Goal: Check status: Check status

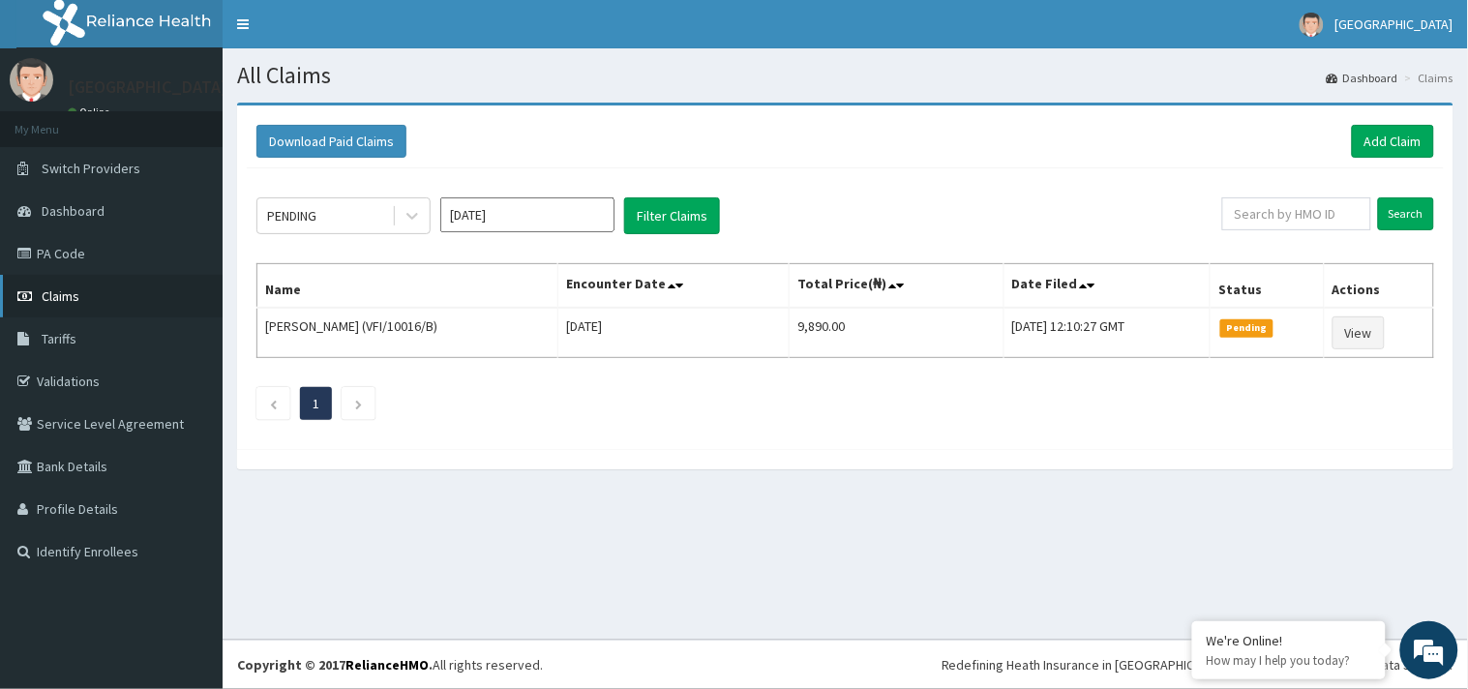
click at [60, 304] on link "Claims" at bounding box center [111, 296] width 223 height 43
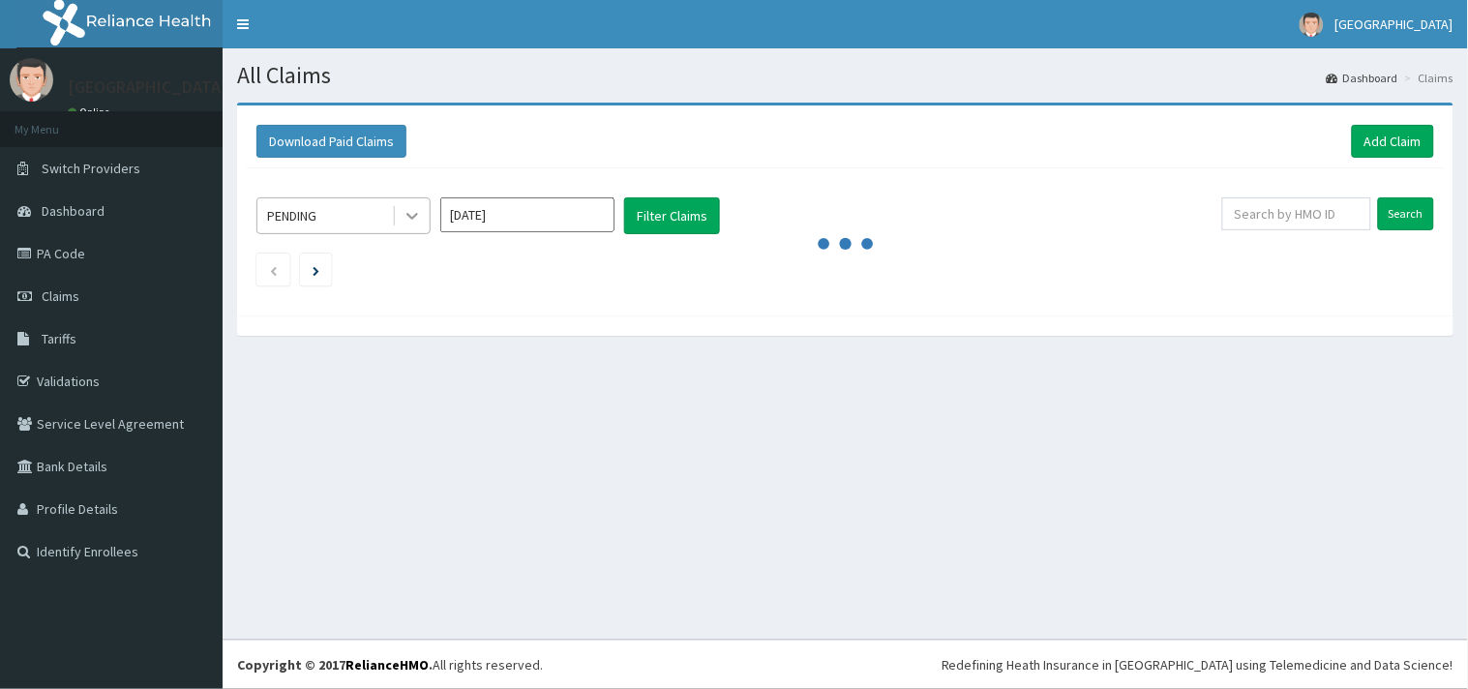
click at [416, 211] on icon at bounding box center [412, 215] width 19 height 19
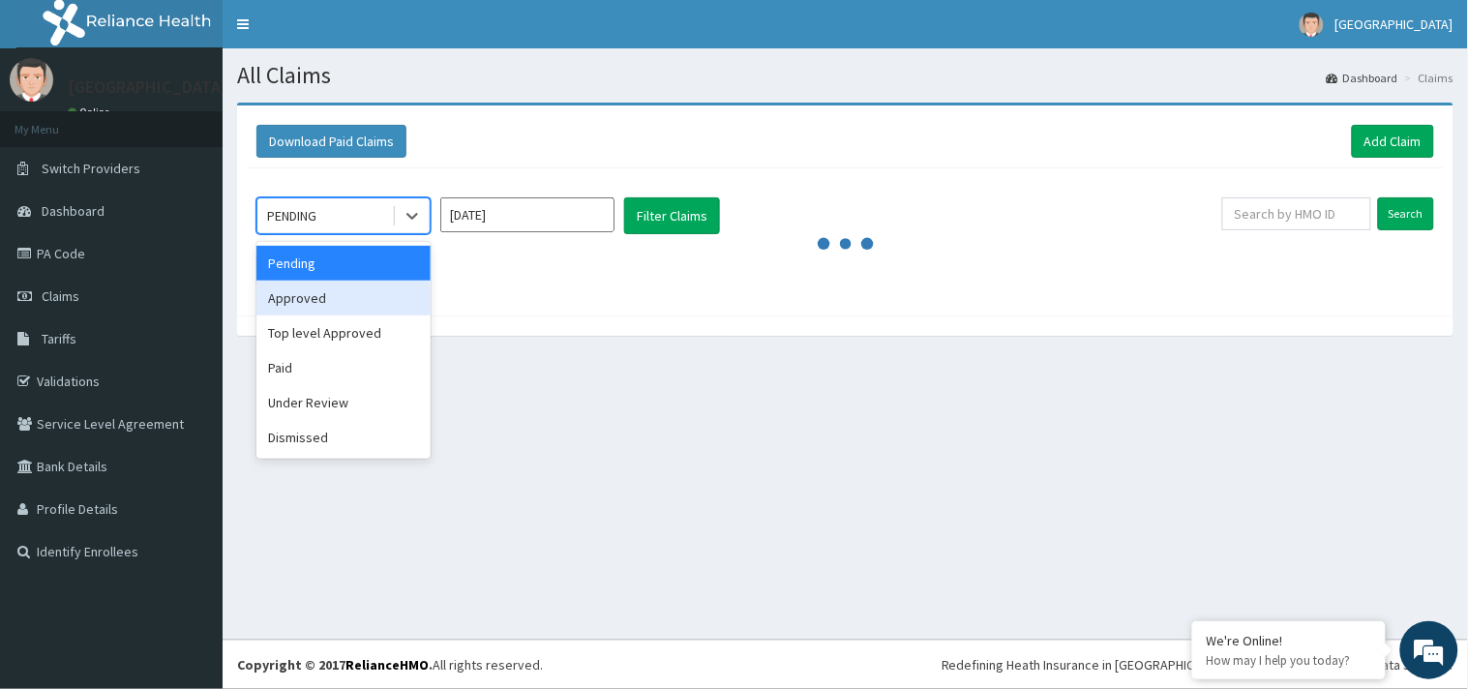
click at [379, 298] on div "Approved" at bounding box center [343, 298] width 174 height 35
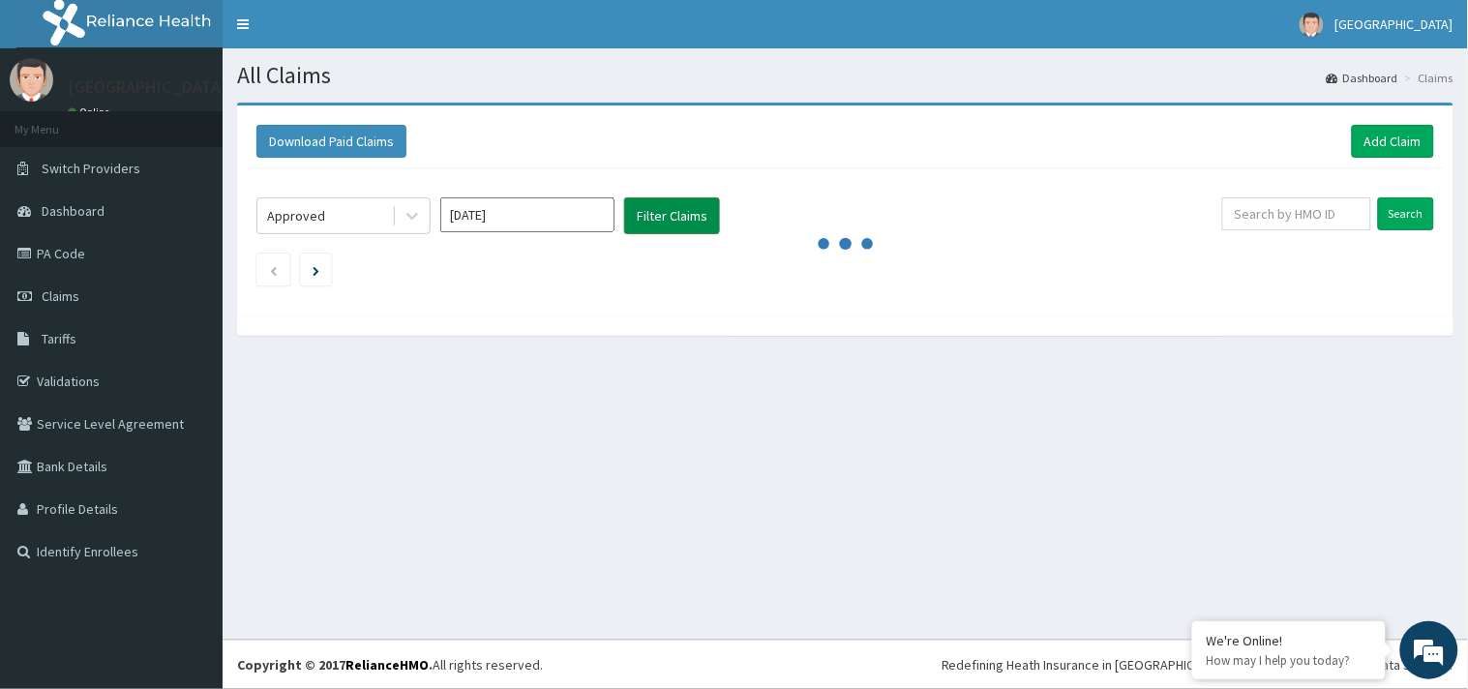
click at [668, 218] on button "Filter Claims" at bounding box center [672, 215] width 96 height 37
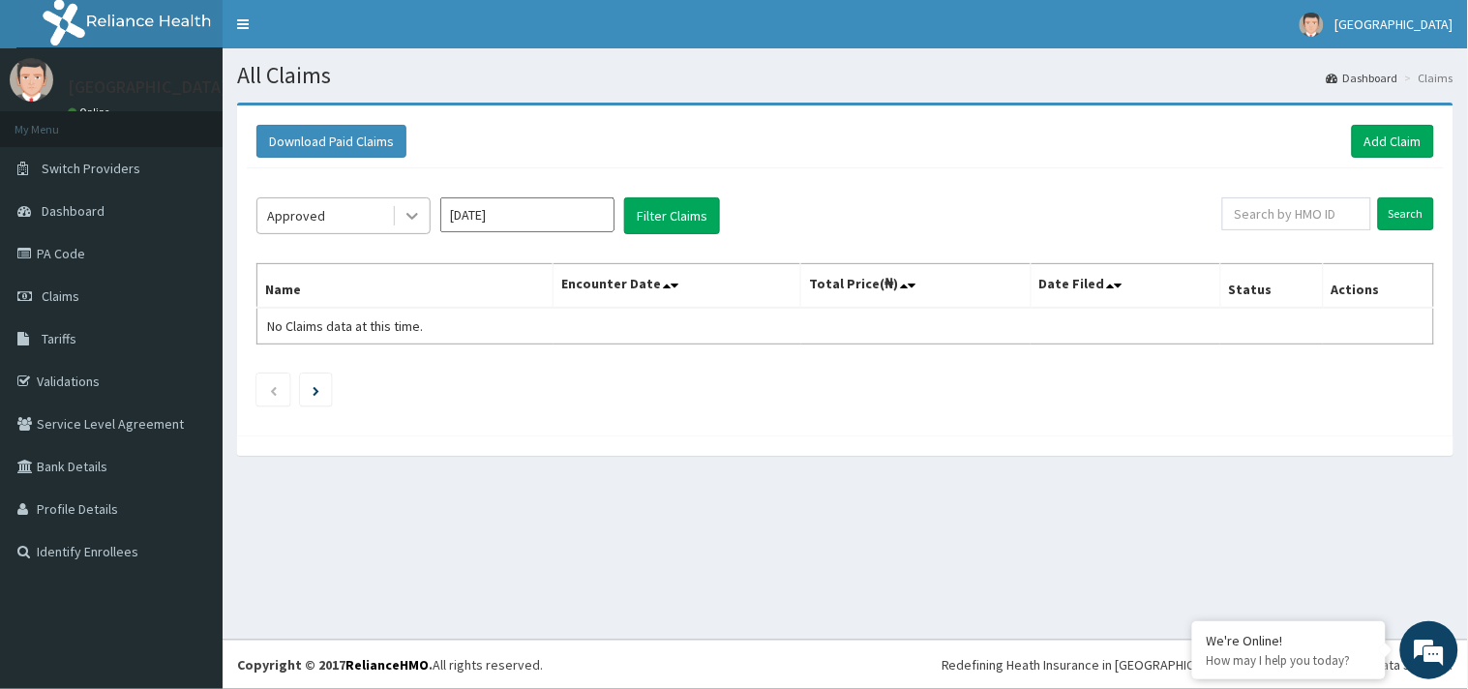
click at [417, 225] on icon at bounding box center [412, 215] width 19 height 19
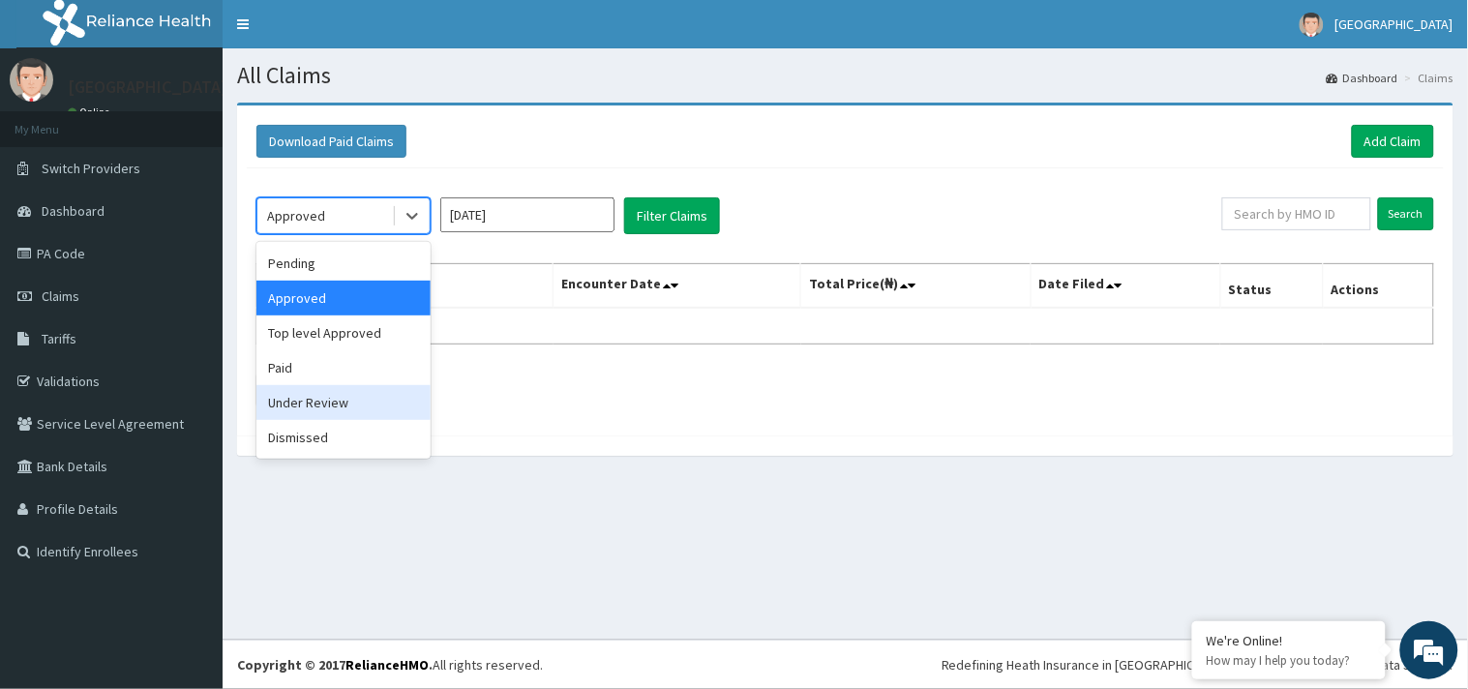
click at [377, 389] on div "Under Review" at bounding box center [343, 402] width 174 height 35
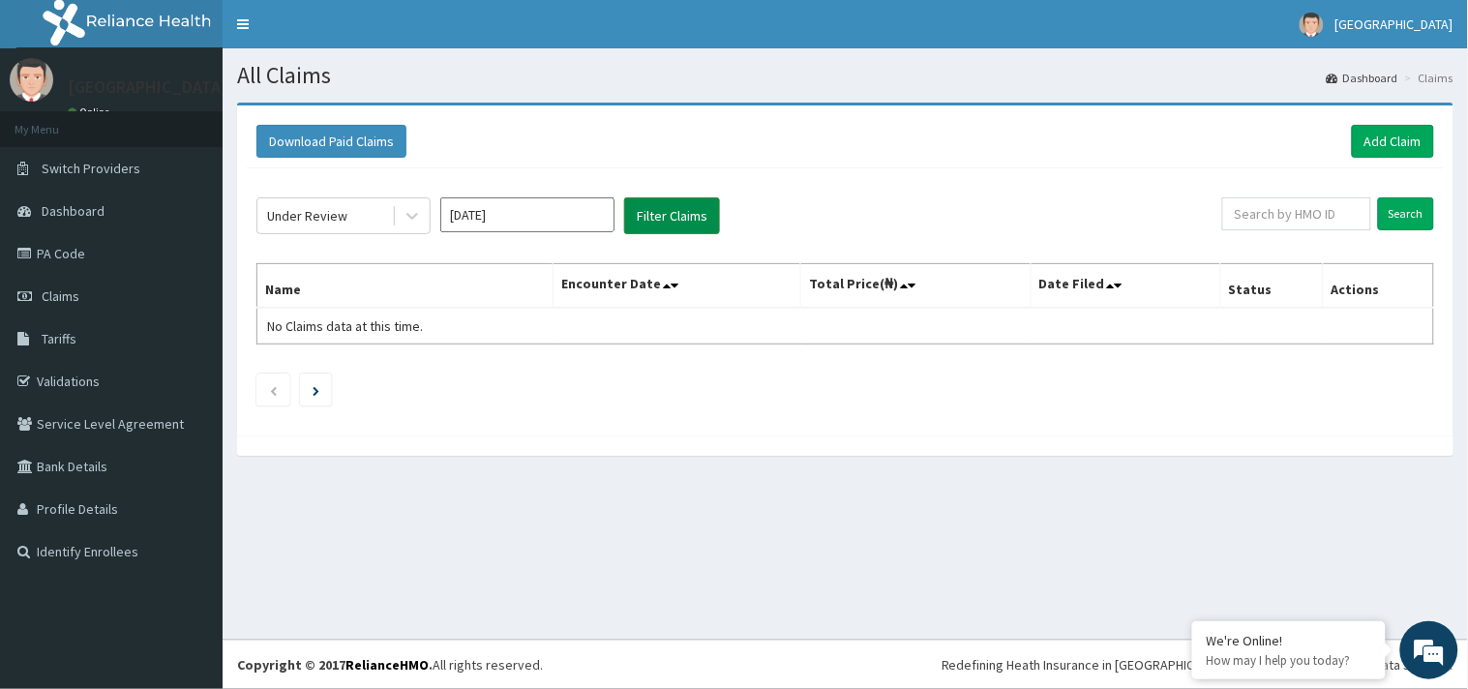
click at [672, 219] on button "Filter Claims" at bounding box center [672, 215] width 96 height 37
click at [648, 219] on button "Filter Claims" at bounding box center [672, 215] width 96 height 37
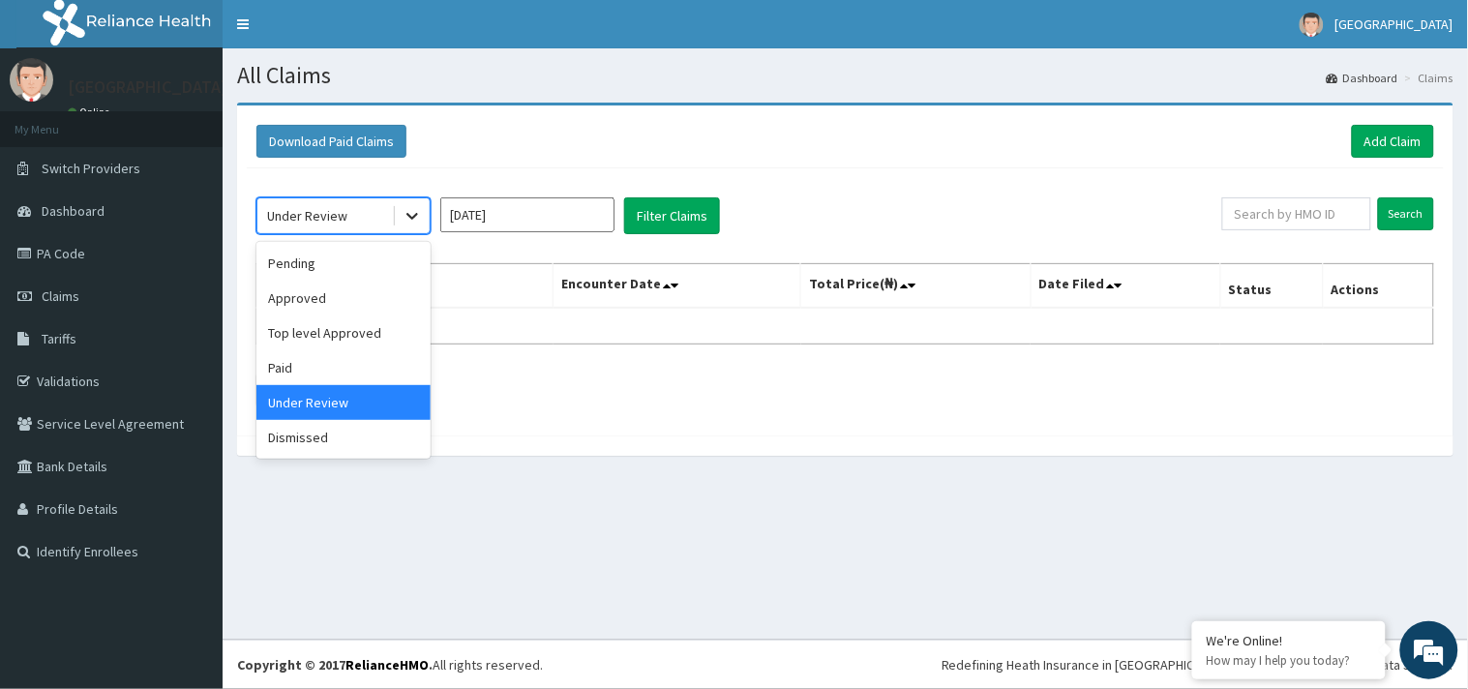
click at [413, 224] on icon at bounding box center [412, 215] width 19 height 19
click at [387, 322] on div "Top level Approved" at bounding box center [343, 332] width 174 height 35
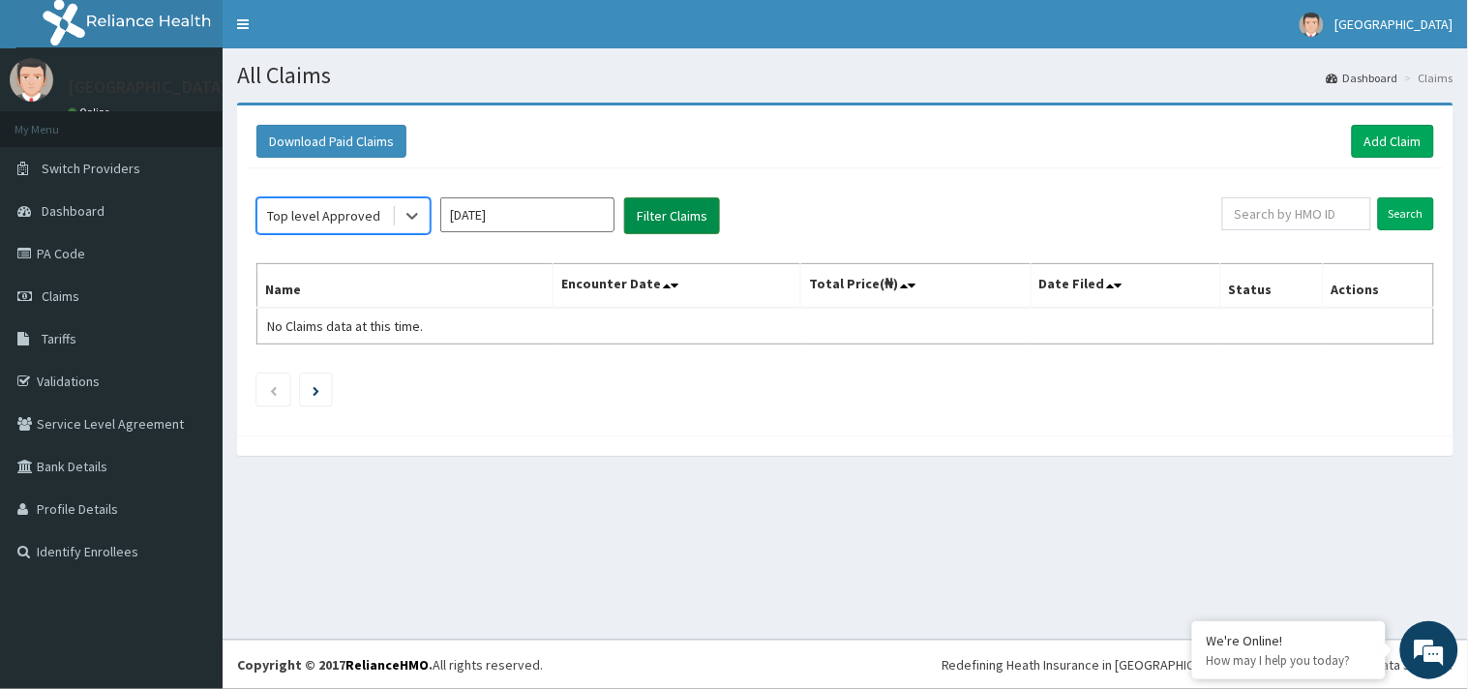
click at [646, 205] on button "Filter Claims" at bounding box center [672, 215] width 96 height 37
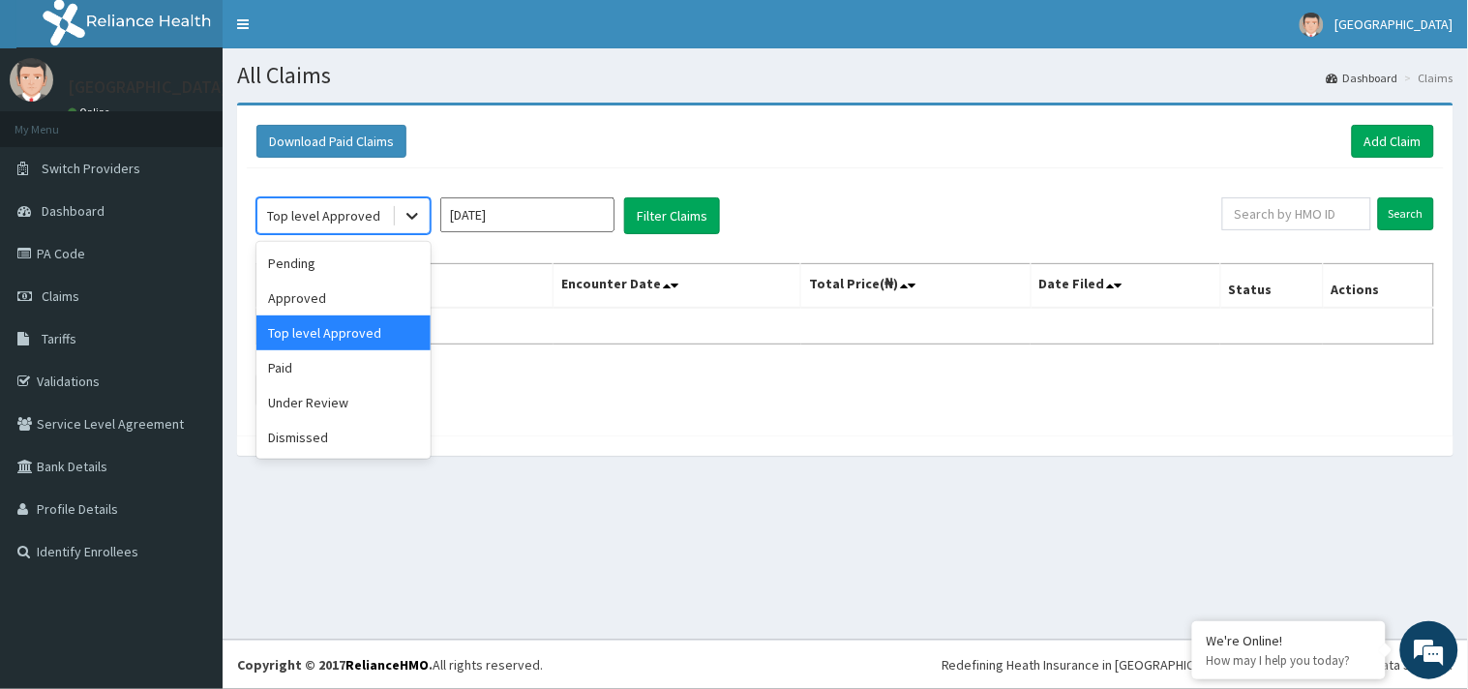
click at [409, 221] on icon at bounding box center [412, 215] width 19 height 19
click at [374, 293] on div "Approved" at bounding box center [343, 298] width 174 height 35
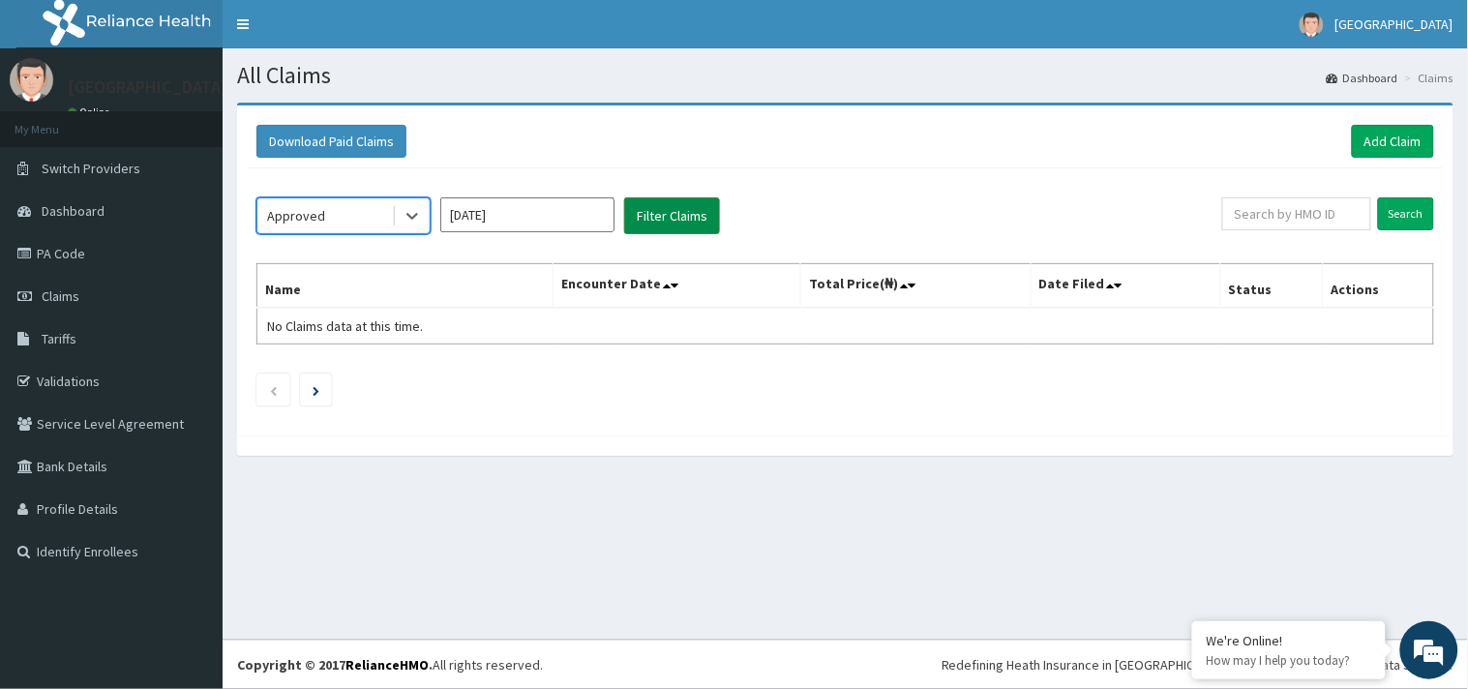
click at [652, 210] on button "Filter Claims" at bounding box center [672, 215] width 96 height 37
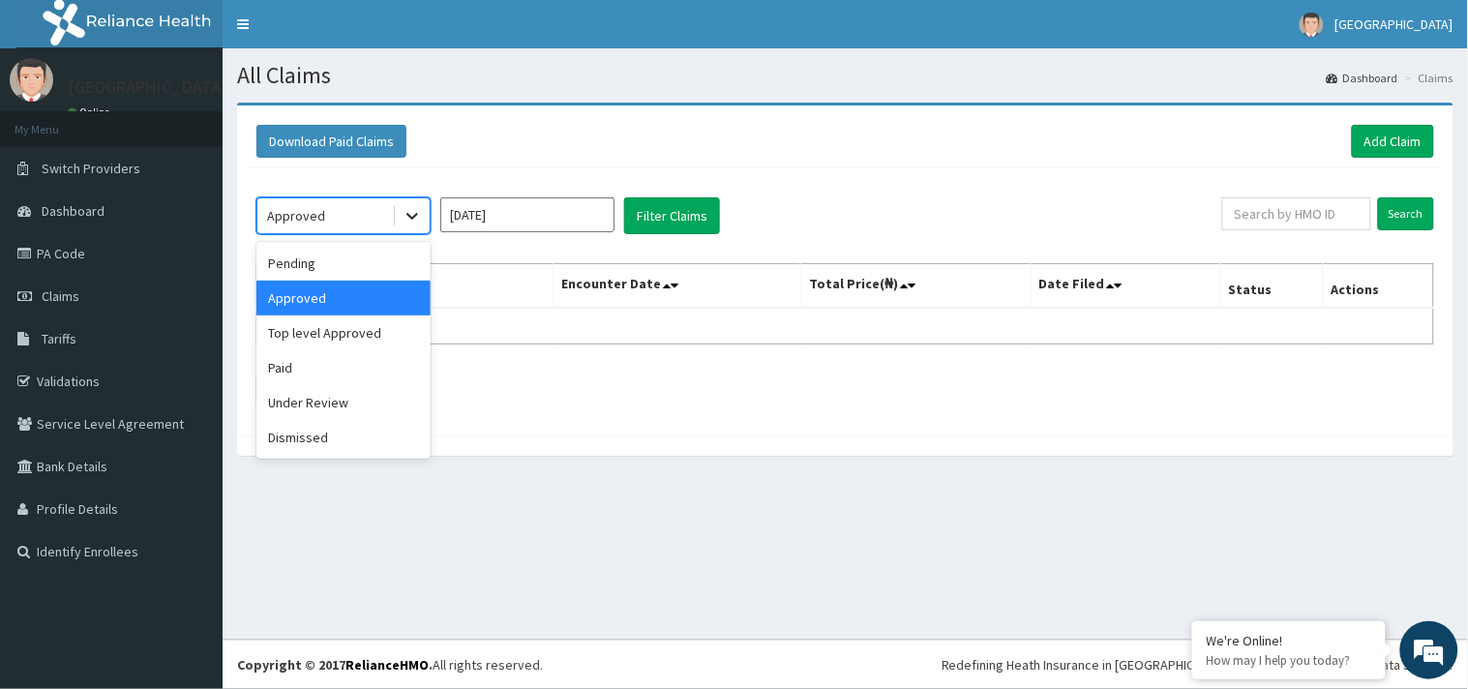
click at [403, 214] on icon at bounding box center [412, 215] width 19 height 19
click at [366, 327] on div "Top level Approved" at bounding box center [343, 332] width 174 height 35
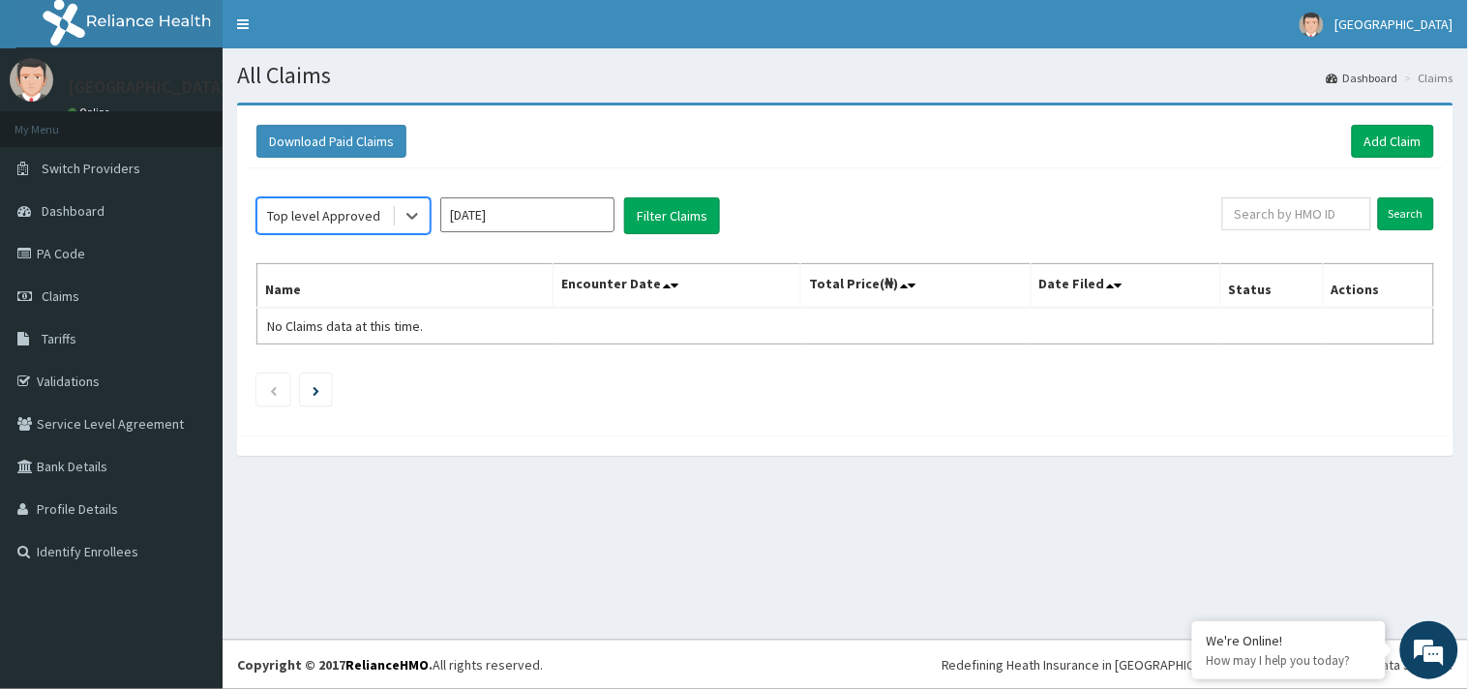
click at [546, 208] on input "[DATE]" at bounding box center [527, 214] width 174 height 35
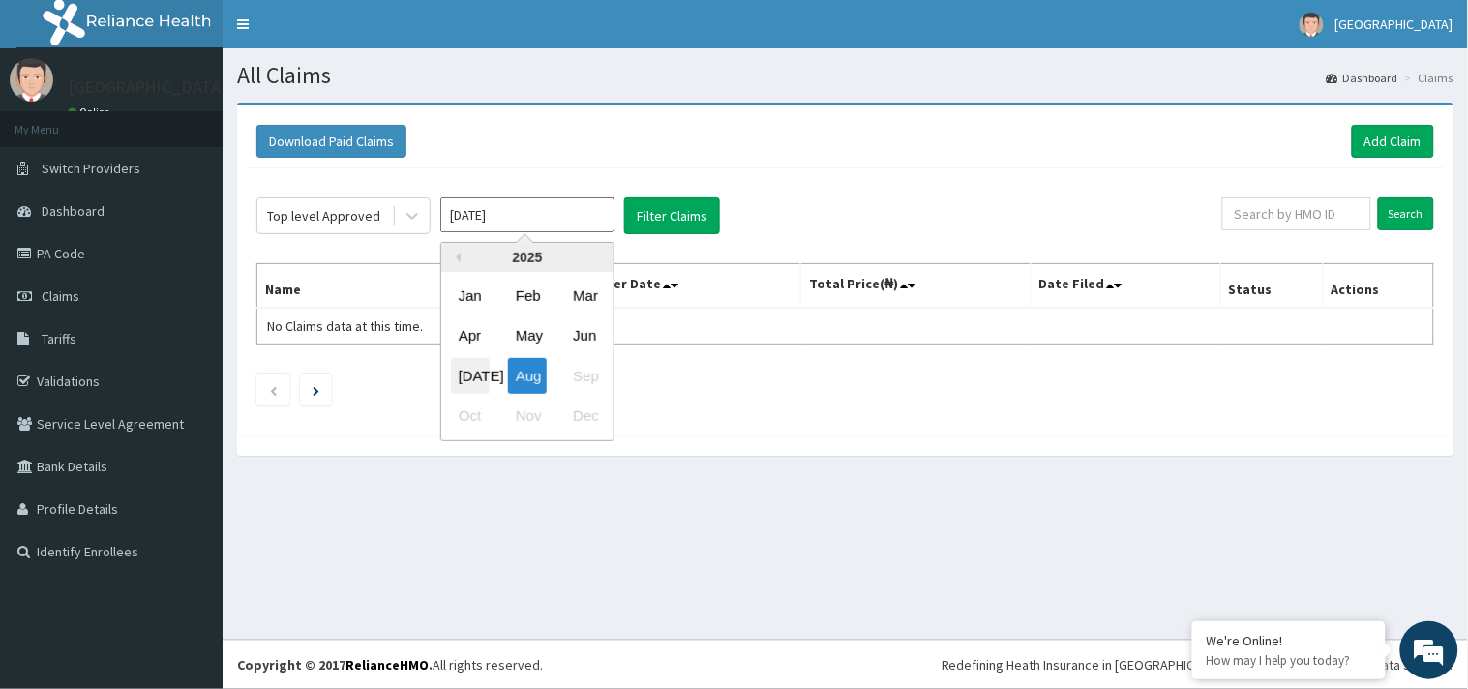
click at [470, 374] on div "[DATE]" at bounding box center [470, 376] width 39 height 36
type input "[DATE]"
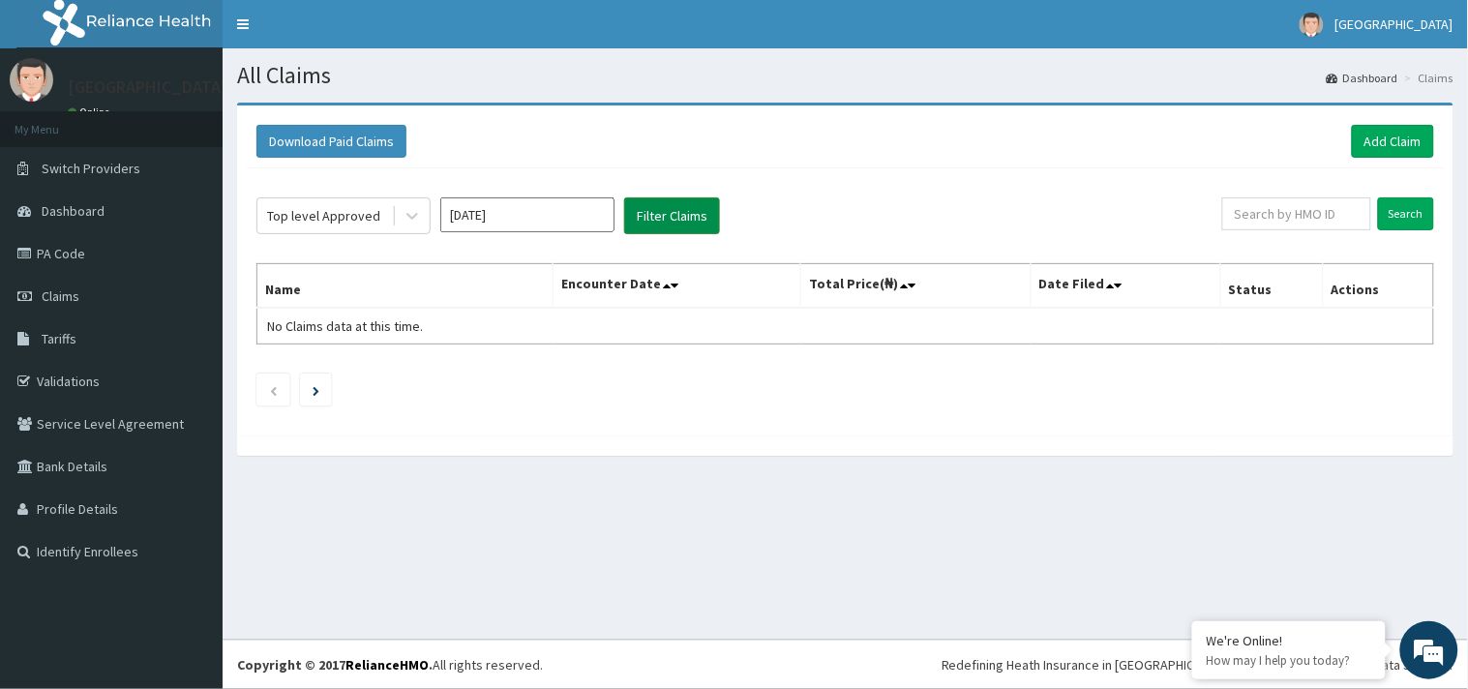
click at [664, 221] on button "Filter Claims" at bounding box center [672, 215] width 96 height 37
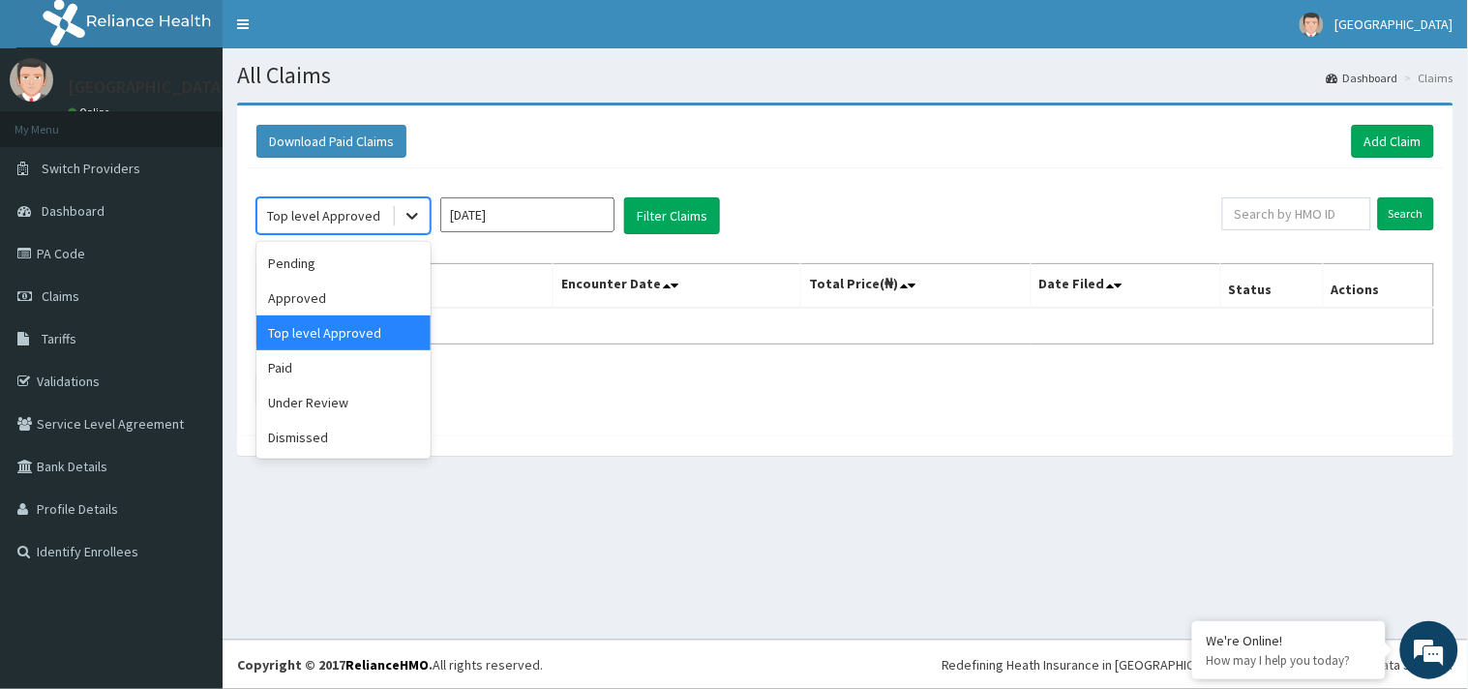
click at [404, 223] on icon at bounding box center [412, 215] width 19 height 19
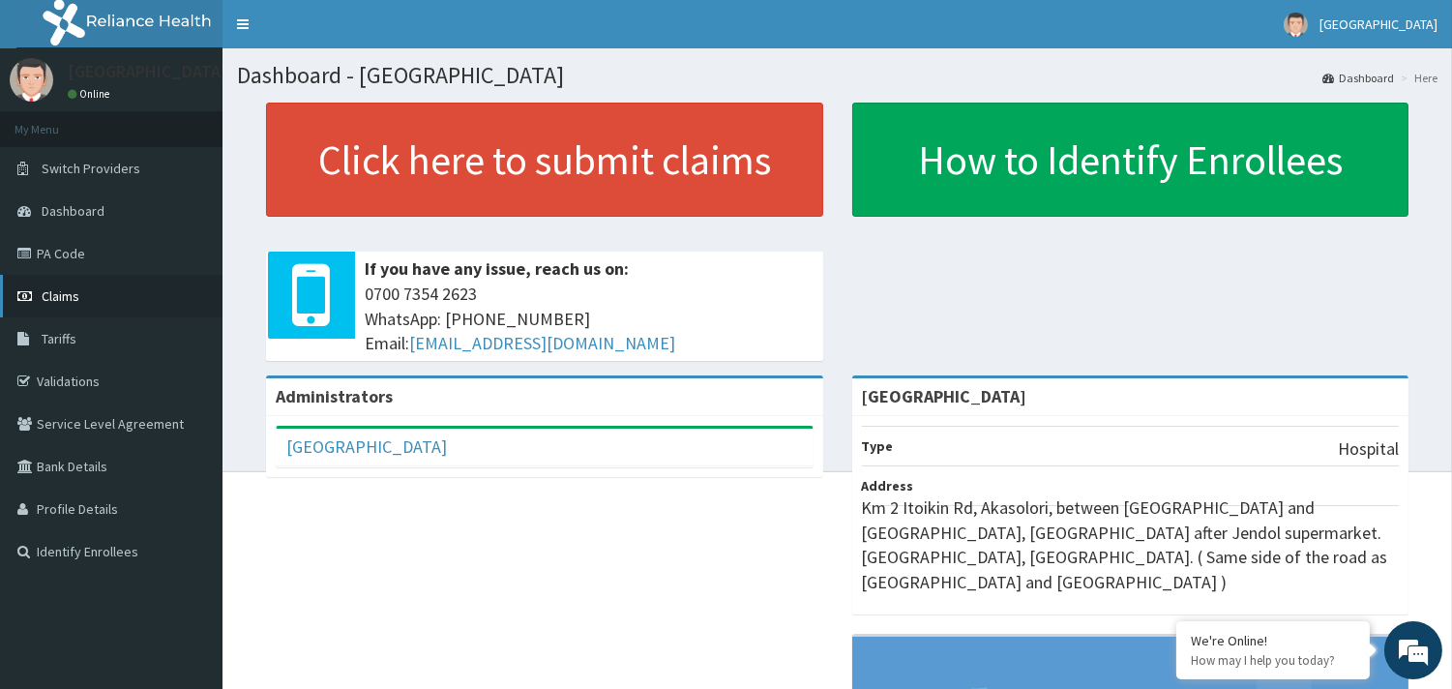
click at [119, 279] on link "Claims" at bounding box center [111, 296] width 223 height 43
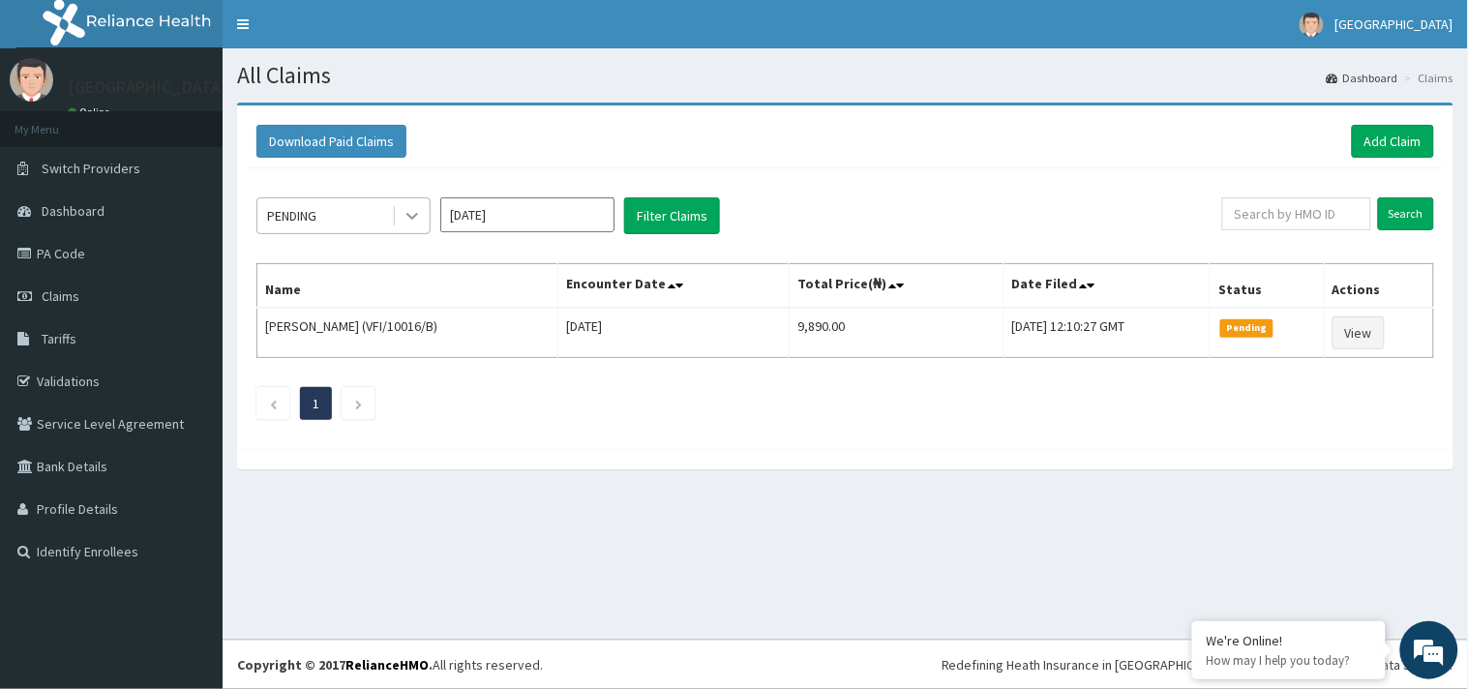
click at [410, 224] on icon at bounding box center [412, 215] width 19 height 19
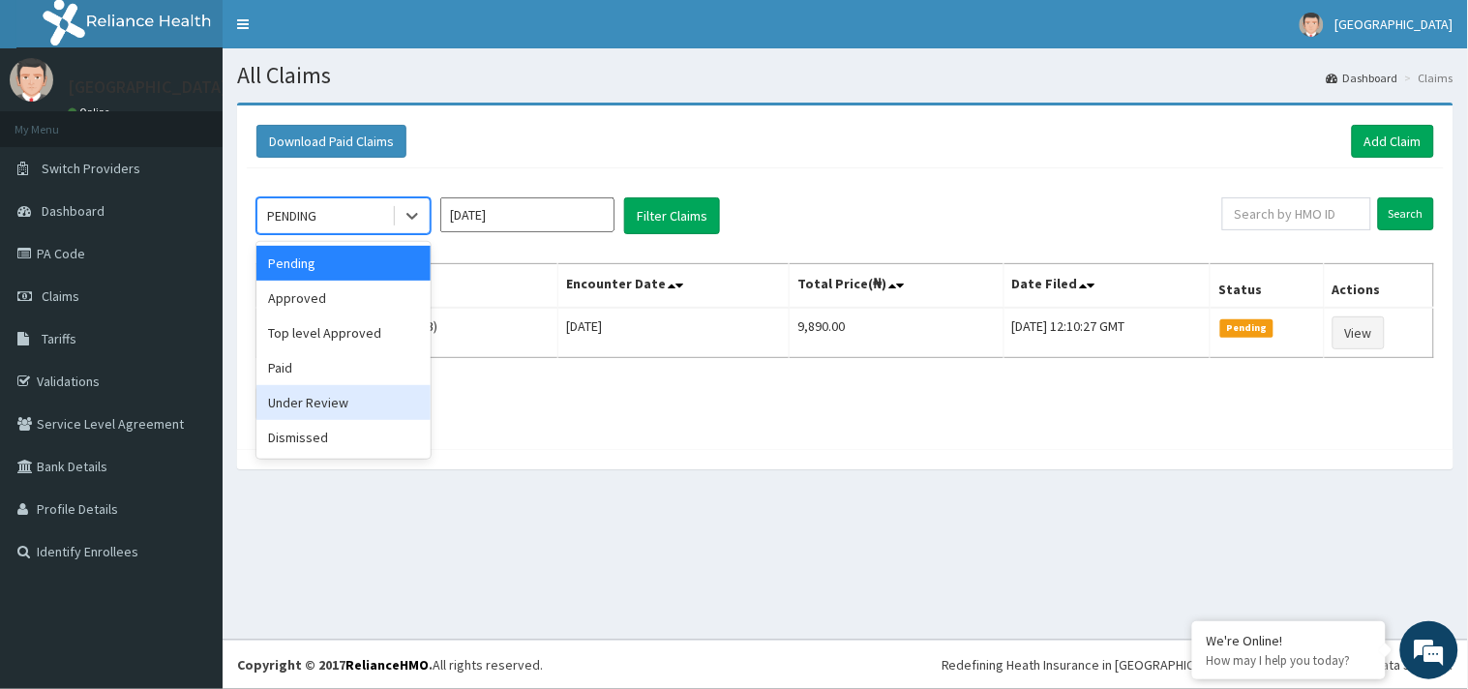
click at [362, 395] on div "Under Review" at bounding box center [343, 402] width 174 height 35
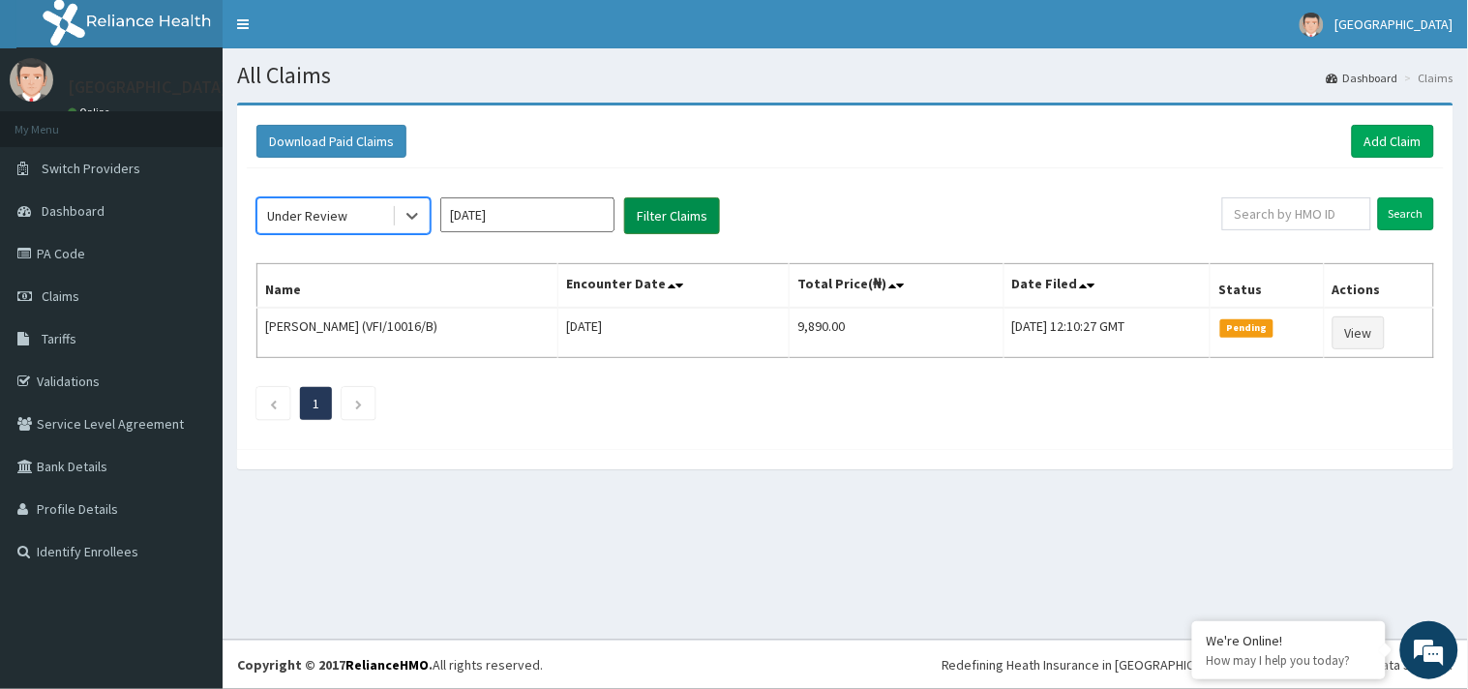
click at [661, 209] on button "Filter Claims" at bounding box center [672, 215] width 96 height 37
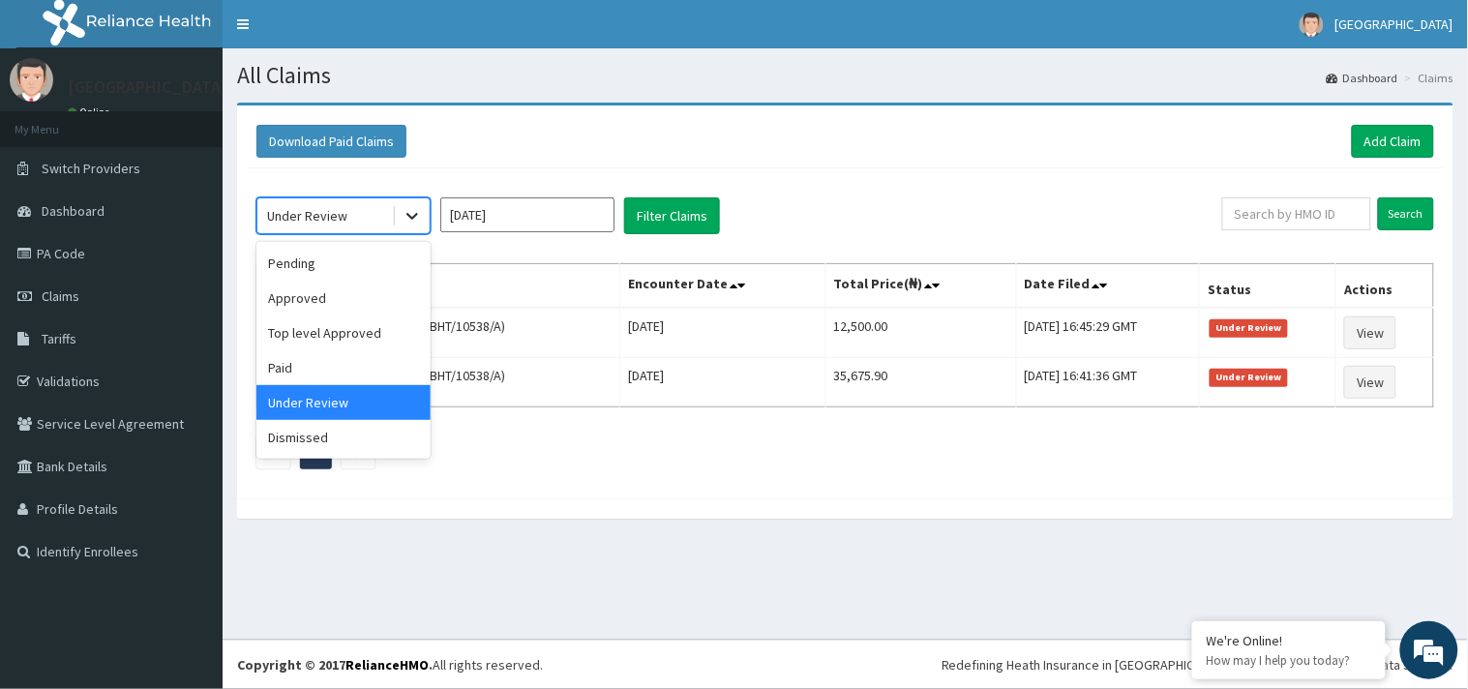
click at [418, 225] on div at bounding box center [412, 215] width 35 height 35
click at [377, 327] on div "Top level Approved" at bounding box center [343, 332] width 174 height 35
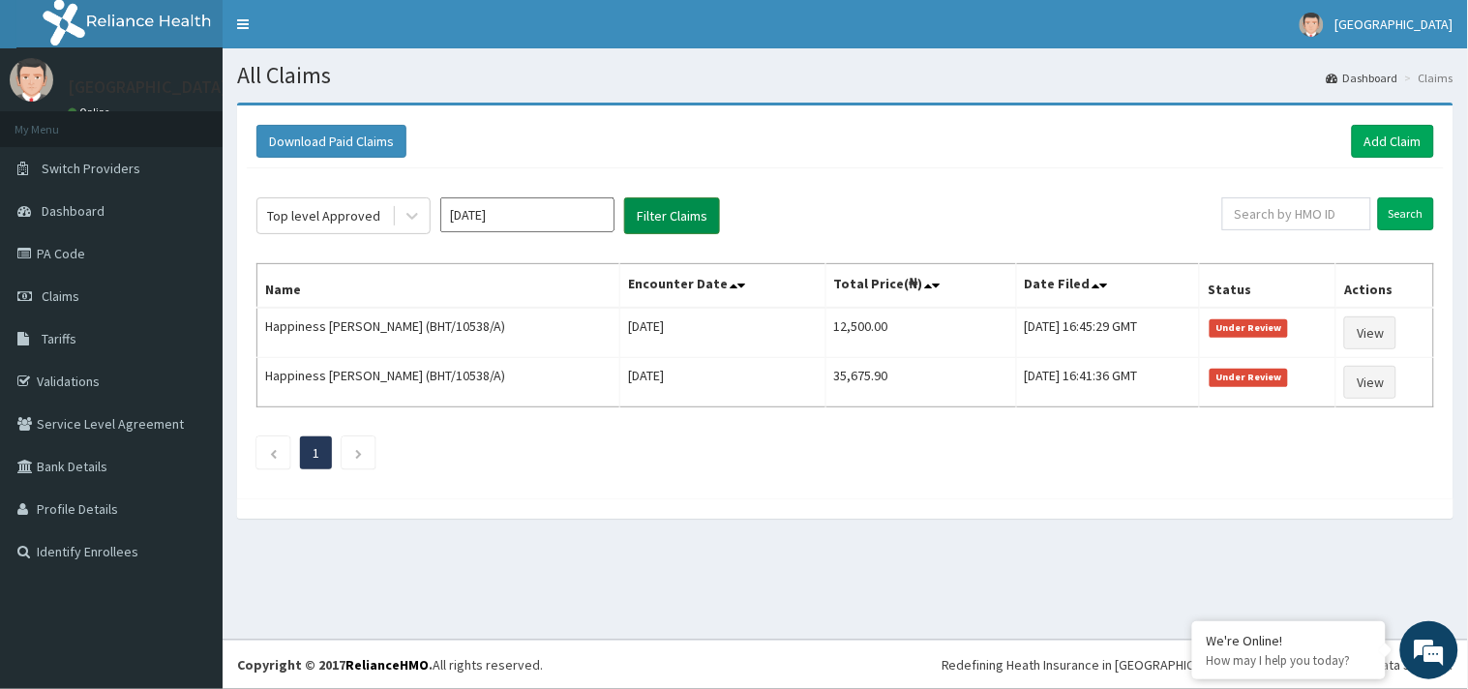
click at [635, 218] on button "Filter Claims" at bounding box center [672, 215] width 96 height 37
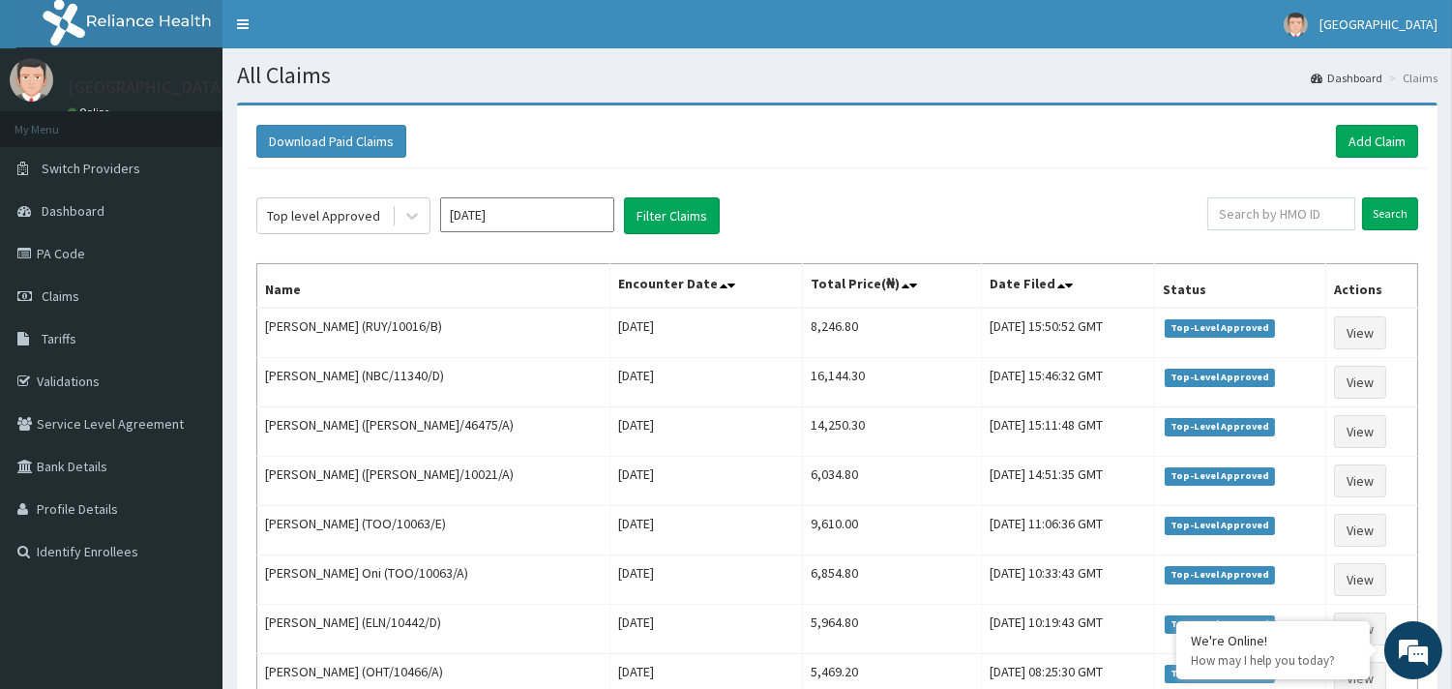
click at [565, 203] on input "[DATE]" at bounding box center [527, 214] width 174 height 35
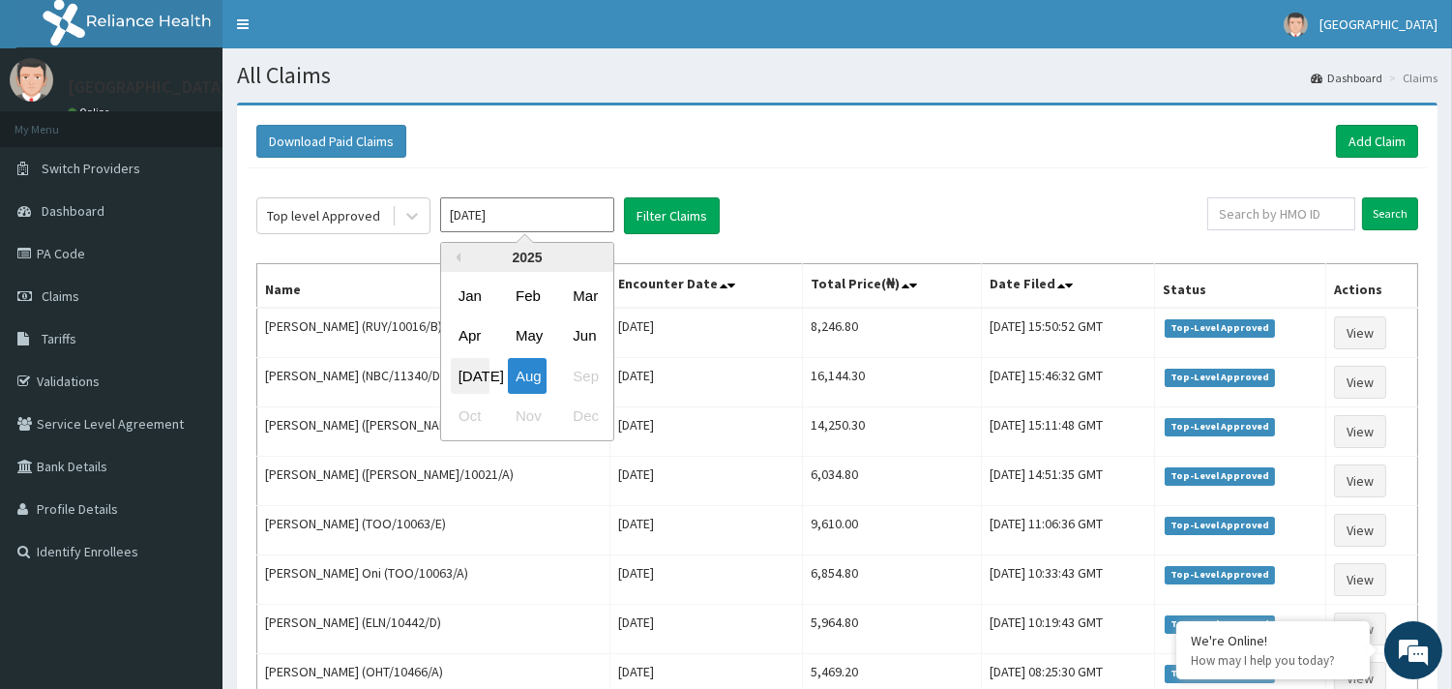
click at [472, 375] on div "[DATE]" at bounding box center [470, 376] width 39 height 36
type input "[DATE]"
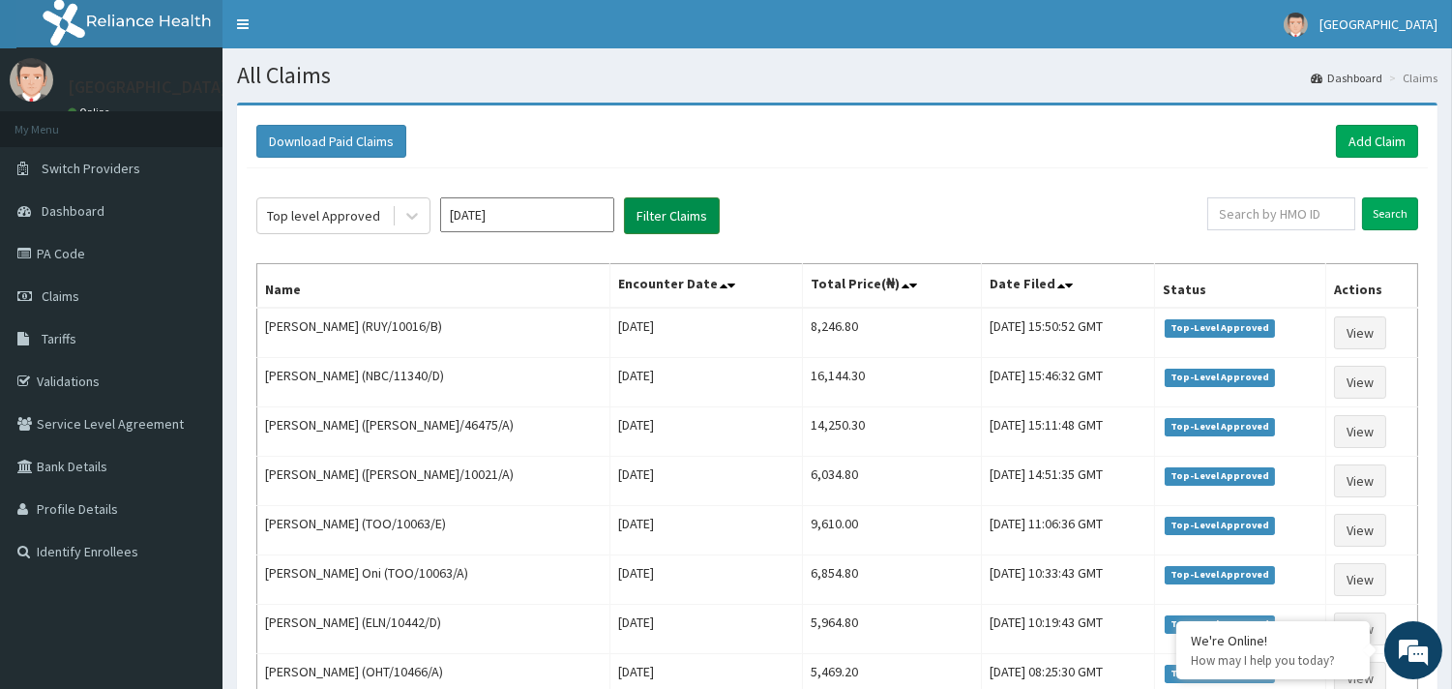
click at [673, 223] on button "Filter Claims" at bounding box center [672, 215] width 96 height 37
